Goal: Task Accomplishment & Management: Manage account settings

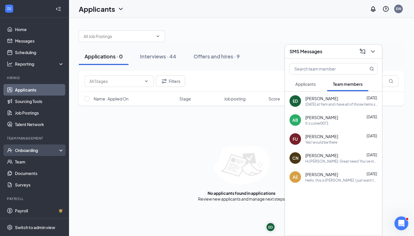
click at [37, 152] on div "Onboarding" at bounding box center [37, 150] width 44 height 6
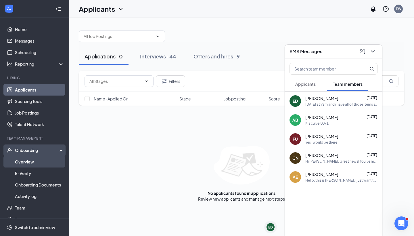
click at [38, 157] on link "Overview" at bounding box center [39, 162] width 49 height 12
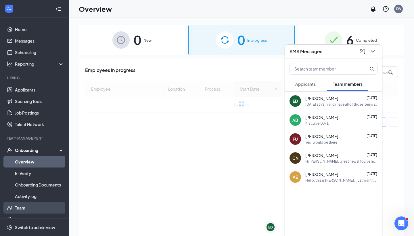
click at [34, 209] on link "Team" at bounding box center [39, 208] width 49 height 12
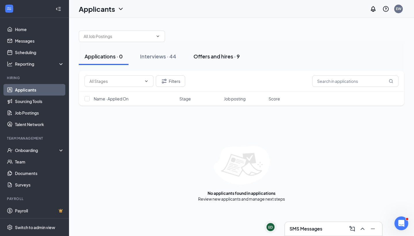
click at [229, 60] on button "Offers and hires · 9" at bounding box center [217, 56] width 58 height 17
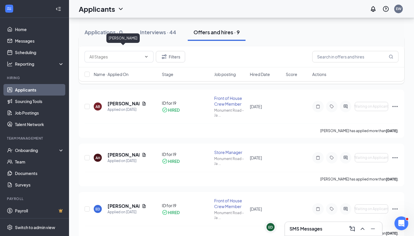
scroll to position [78, 0]
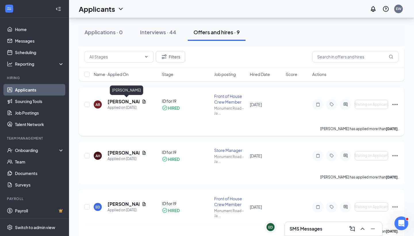
click at [129, 101] on h5 "[PERSON_NAME]" at bounding box center [124, 101] width 32 height 6
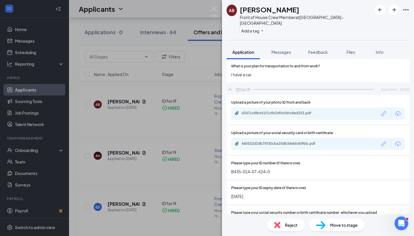
scroll to position [536, 0]
click at [216, 9] on img at bounding box center [214, 11] width 7 height 11
